Goal: Download file/media

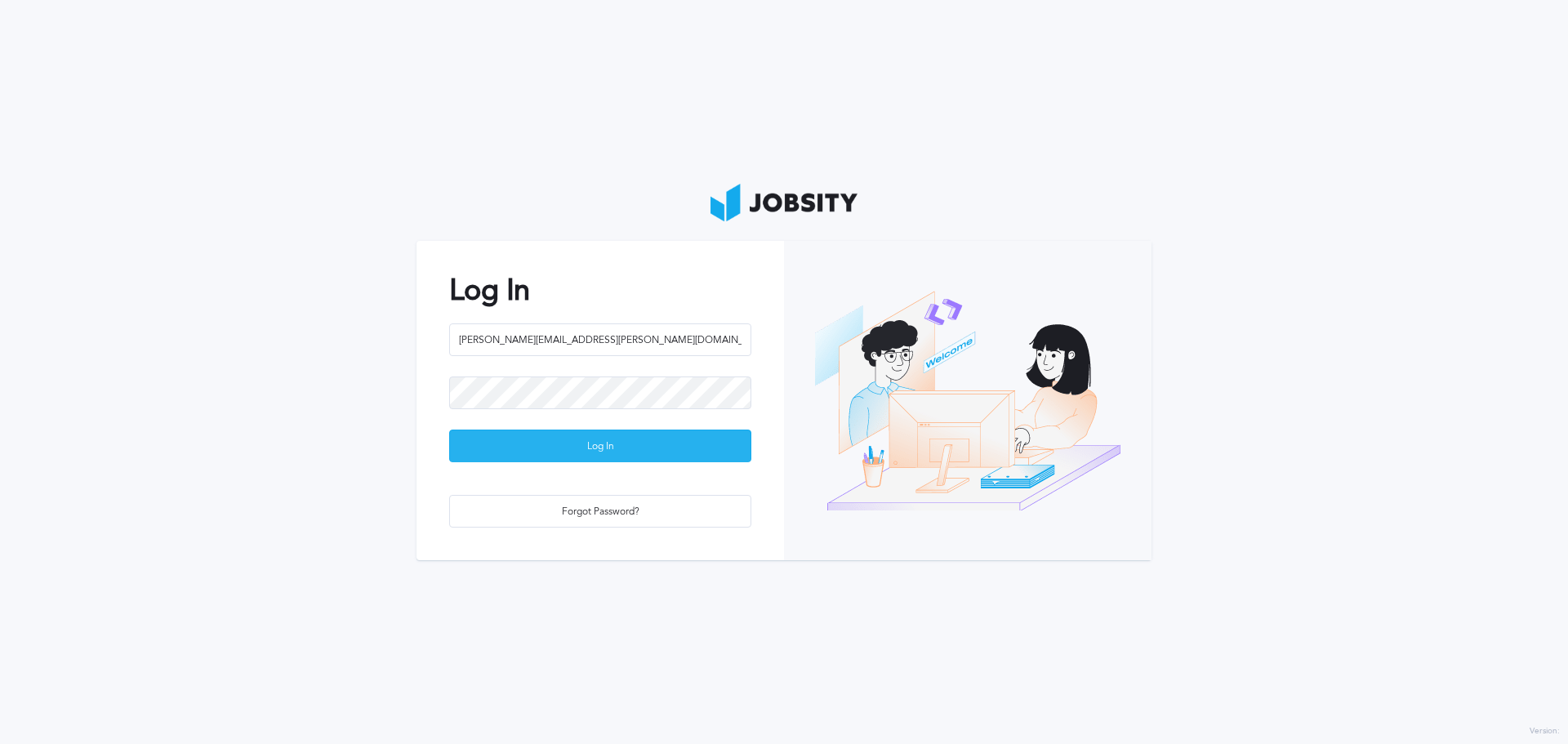
click at [661, 443] on div "Log In" at bounding box center [600, 446] width 301 height 32
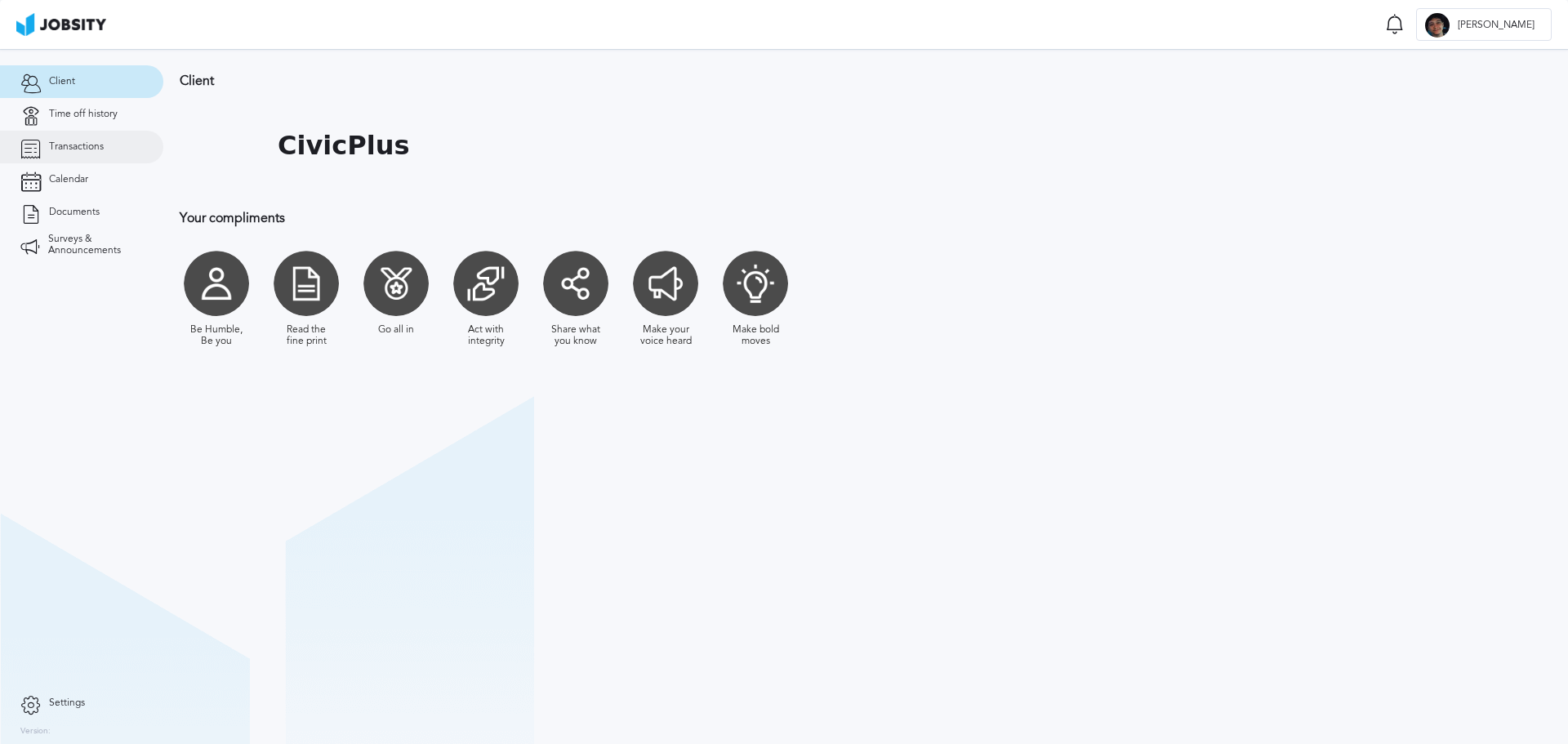
click at [57, 147] on span "Transactions" at bounding box center [76, 147] width 54 height 11
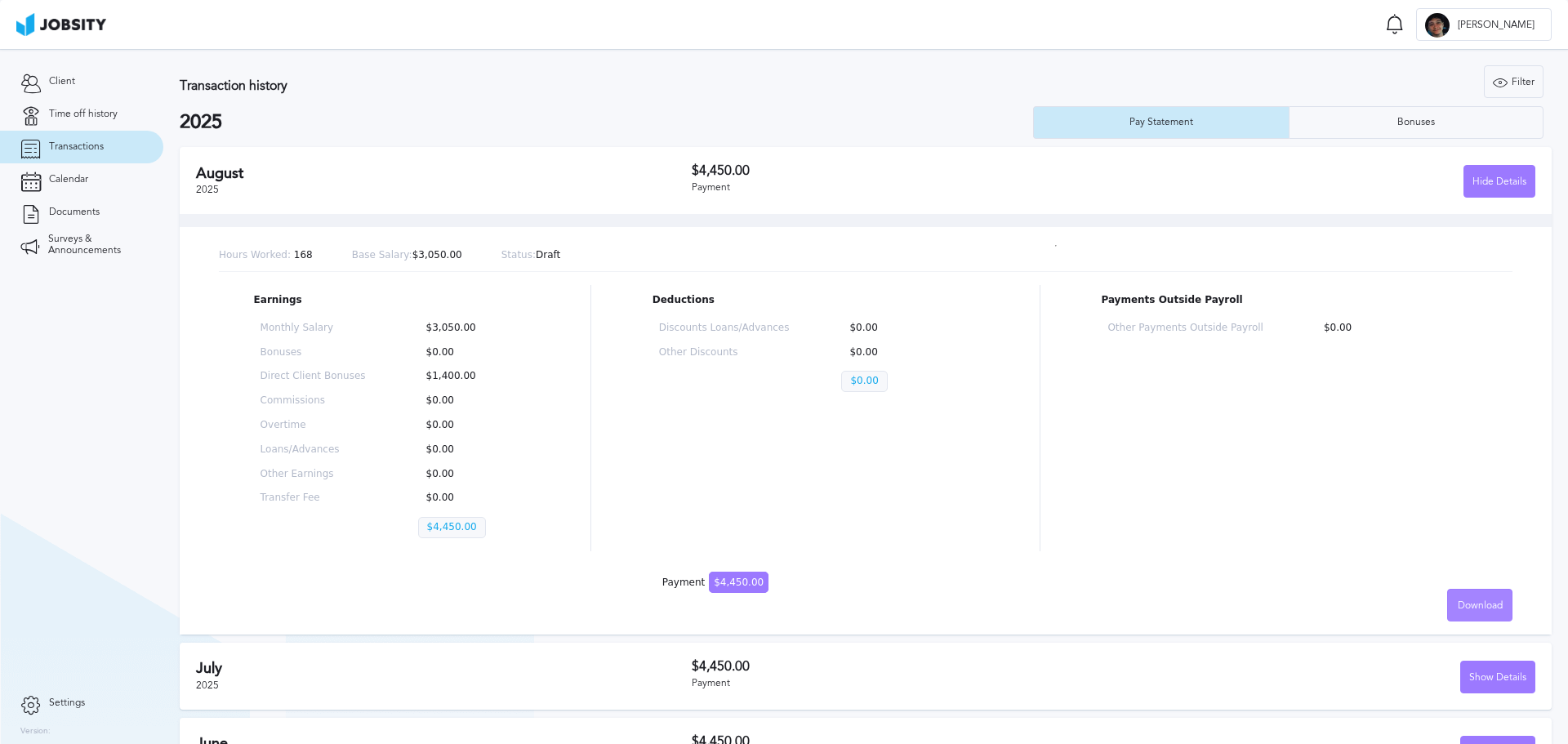
click at [1480, 605] on span "Download" at bounding box center [1480, 606] width 45 height 11
click at [1468, 604] on li "English" at bounding box center [1467, 605] width 65 height 32
